Goal: Use online tool/utility: Utilize a website feature to perform a specific function

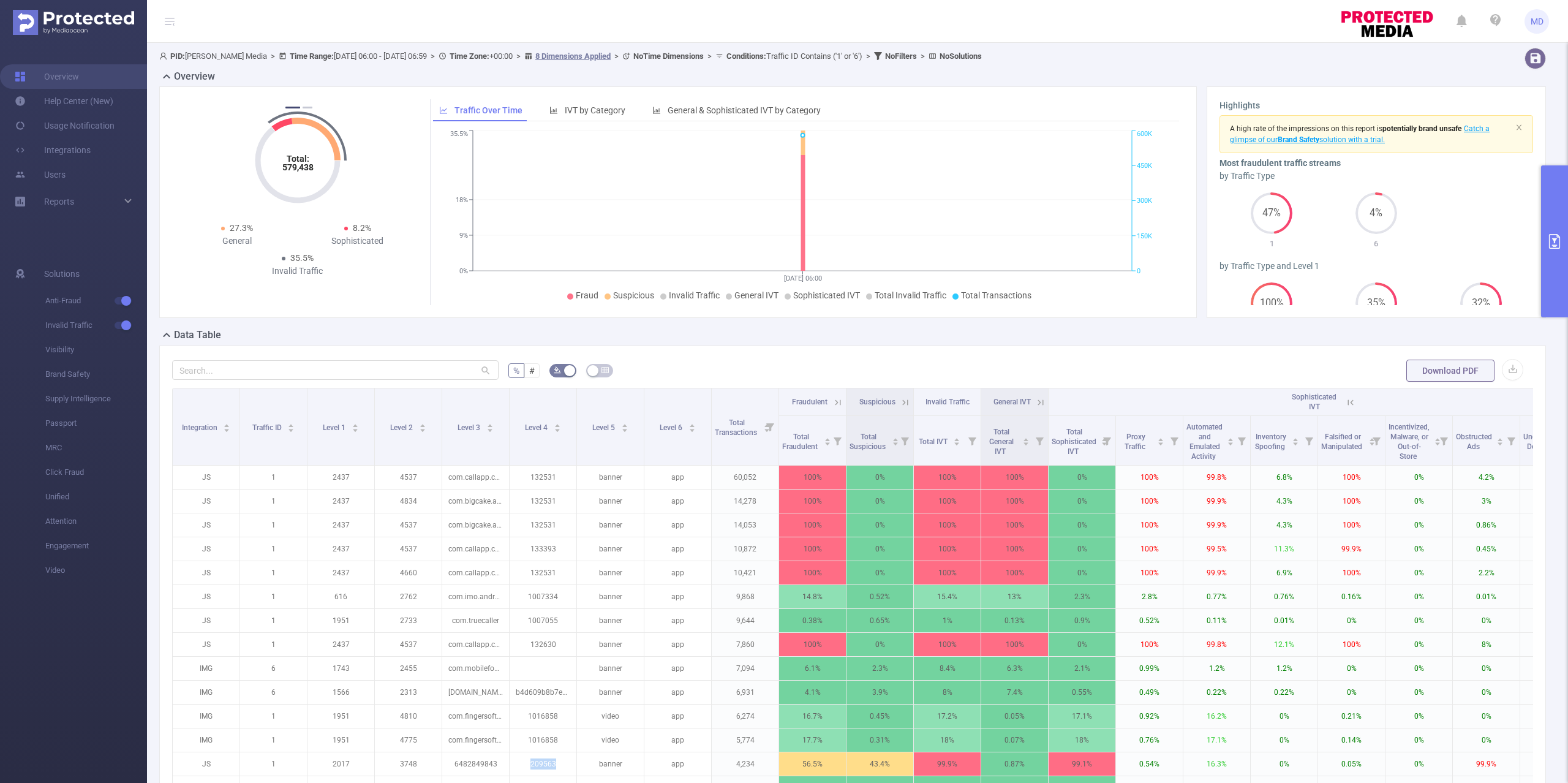
click at [1558, 246] on icon "primary" at bounding box center [1554, 241] width 15 height 15
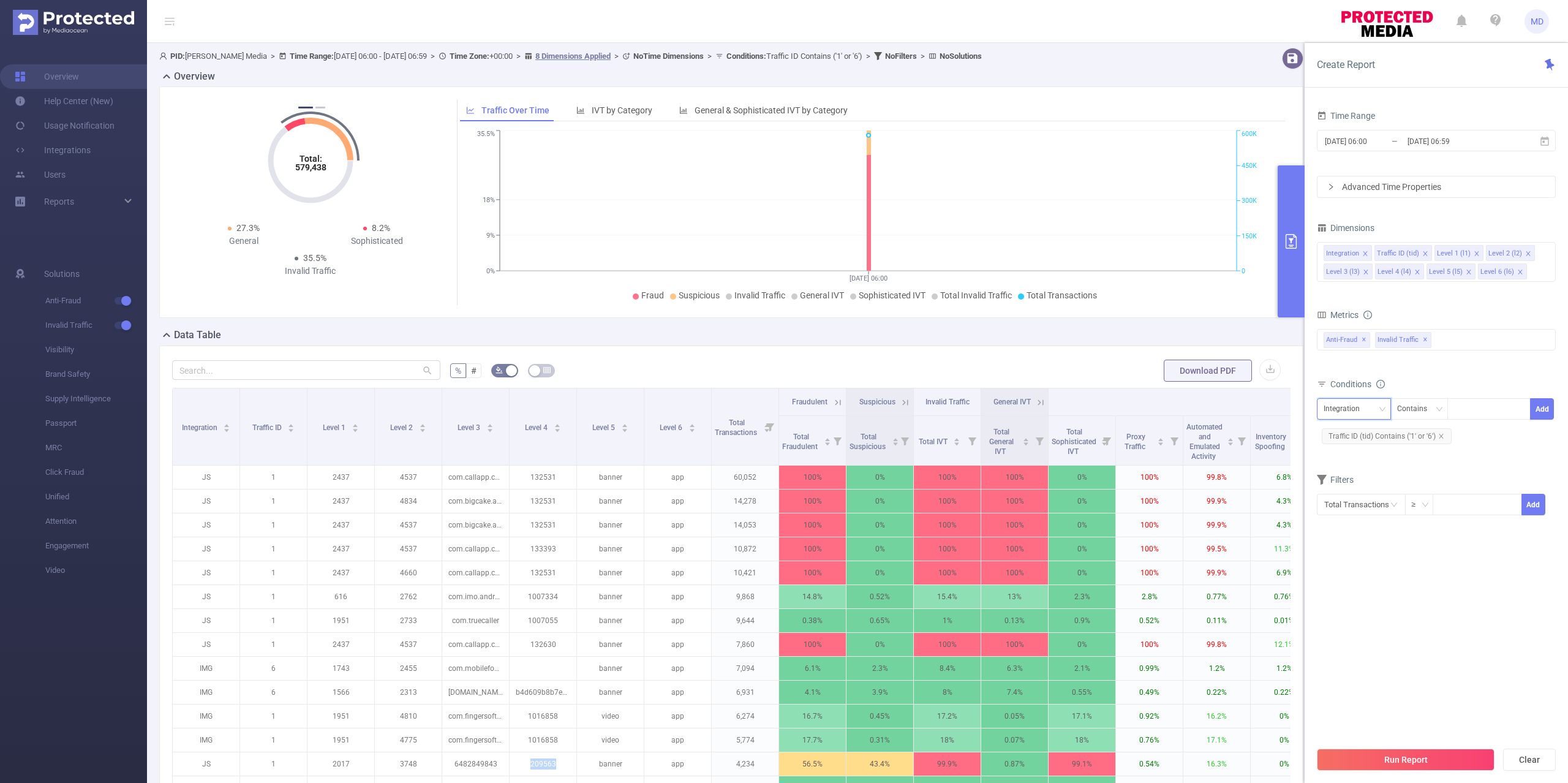
click at [1349, 415] on div "Integration" at bounding box center [1346, 409] width 45 height 20
click at [1355, 530] on li "Level 4 (l4)" at bounding box center [1353, 533] width 74 height 19
click at [1466, 407] on div at bounding box center [1488, 409] width 71 height 20
paste input "30d371f6fd07483183d75d4474c2508f"
type input "30d371f6fd07483183d75d4474c2508f"
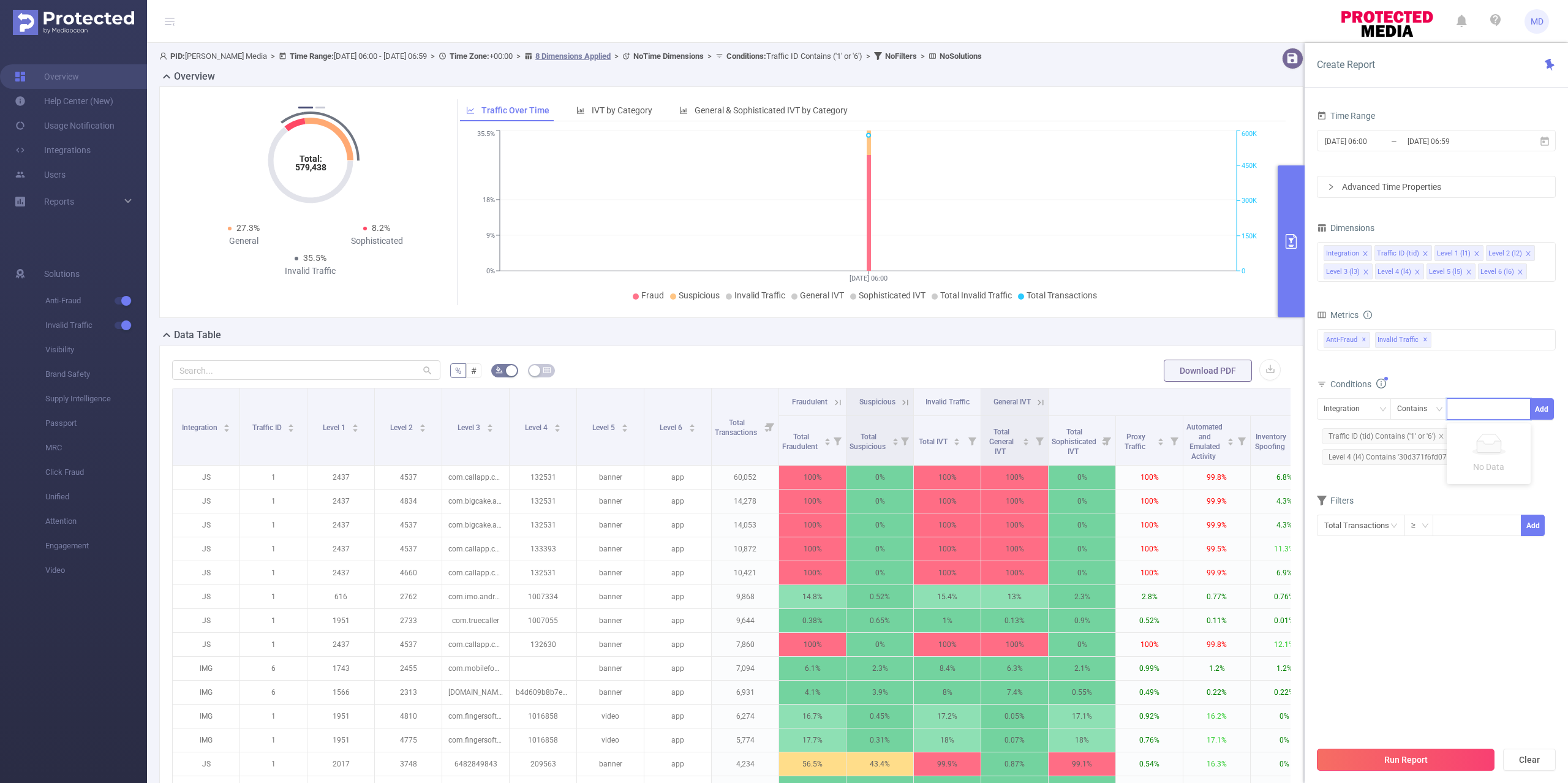
click at [1455, 769] on button "Run Report" at bounding box center [1405, 760] width 178 height 22
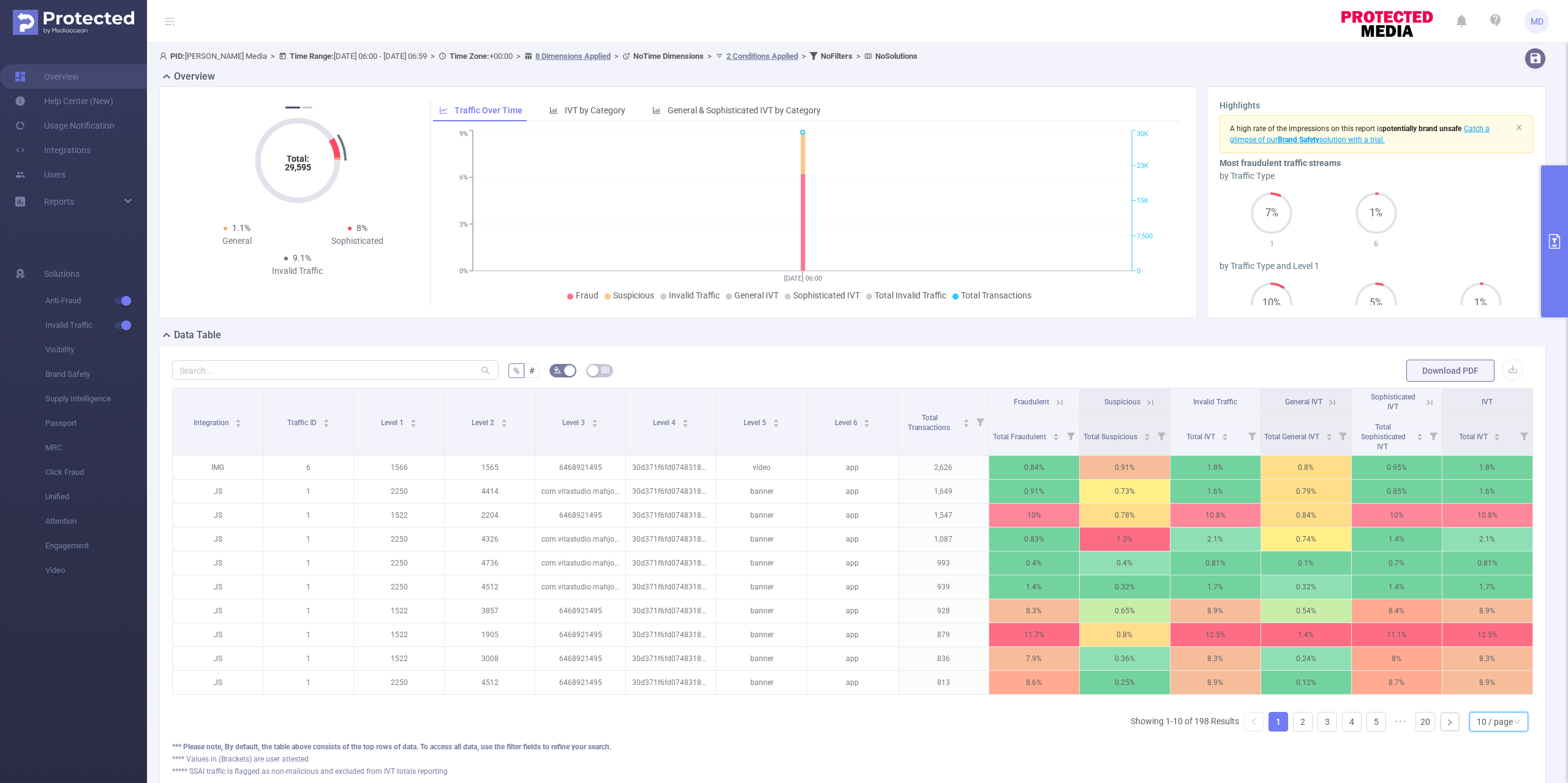
click at [1493, 731] on div "10 / page" at bounding box center [1495, 721] width 36 height 18
click at [1482, 711] on li "50 / page" at bounding box center [1486, 714] width 60 height 19
